Goal: Navigation & Orientation: Find specific page/section

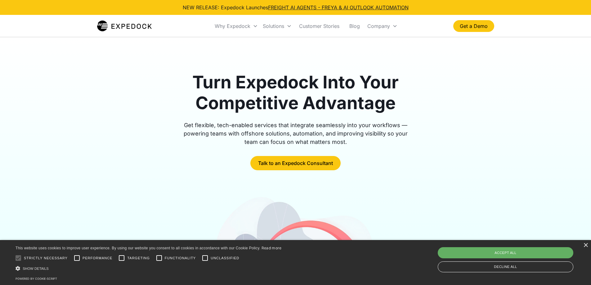
click at [513, 254] on div "Accept all" at bounding box center [506, 252] width 136 height 11
checkbox input "true"
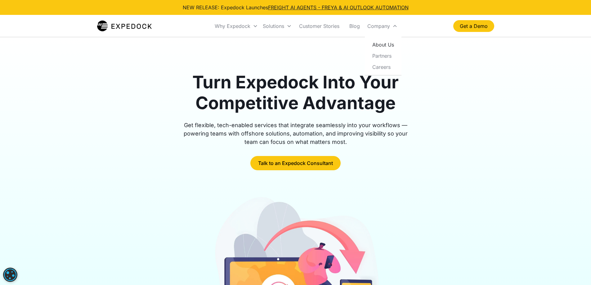
click at [396, 50] on link "About Us" at bounding box center [384, 44] width 32 height 11
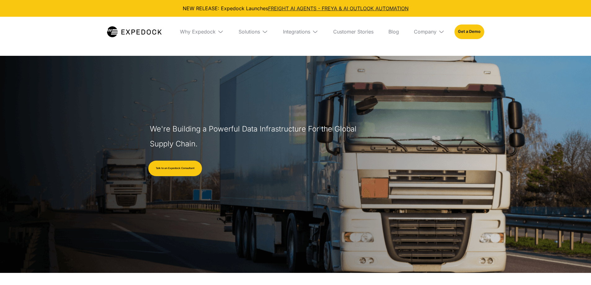
select select
click at [445, 35] on img at bounding box center [442, 32] width 6 height 6
click at [441, 79] on link "Partners" at bounding box center [429, 71] width 41 height 16
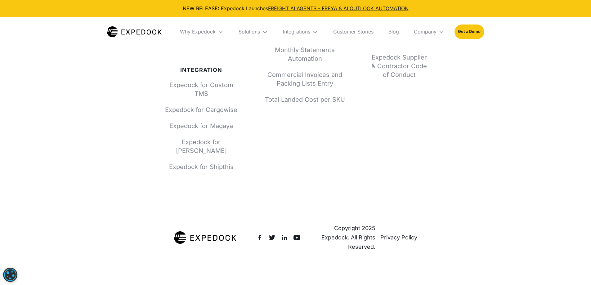
scroll to position [502, 0]
